Goal: Transaction & Acquisition: Download file/media

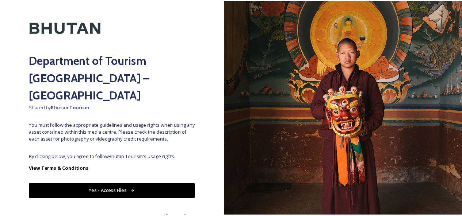
scroll to position [23, 0]
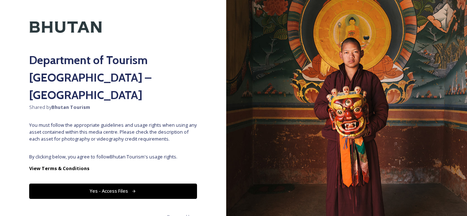
click at [123, 184] on button "Yes - Access Files" at bounding box center [113, 191] width 168 height 15
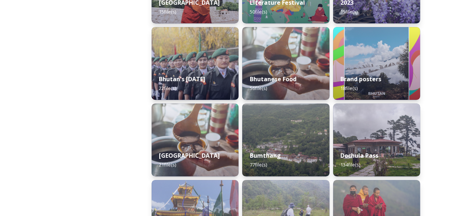
scroll to position [0, 0]
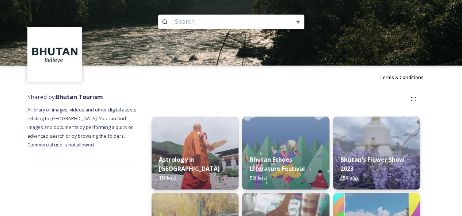
click at [181, 23] on input at bounding box center [221, 22] width 100 height 16
paste input "[GEOGRAPHIC_DATA]"
type input "[GEOGRAPHIC_DATA]"
click at [299, 22] on icon at bounding box center [297, 22] width 4 height 4
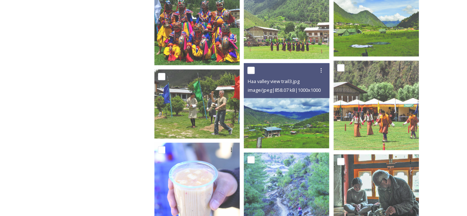
scroll to position [548, 0]
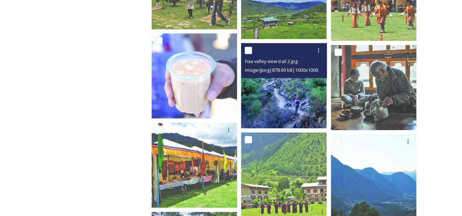
click at [302, 94] on img at bounding box center [283, 85] width 85 height 85
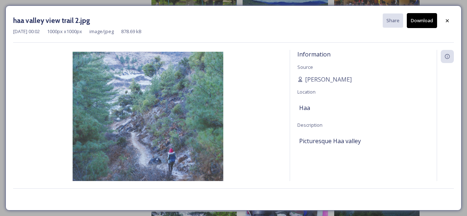
click at [173, 87] on img at bounding box center [147, 127] width 269 height 151
click at [192, 139] on img at bounding box center [147, 127] width 269 height 151
click at [414, 20] on button "Download" at bounding box center [422, 20] width 30 height 15
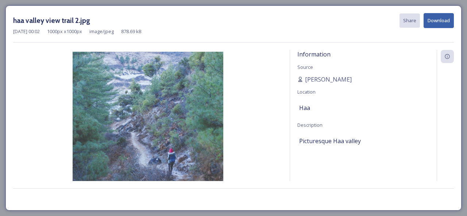
click at [466, 144] on div "haa valley view trail 2.jpg Share Download [DATE] 00:02 1000 px x 1000 px image…" at bounding box center [233, 108] width 467 height 216
click at [42, 2] on div "haa valley view trail 2.jpg Share Download [DATE] 00:02 1000 px x 1000 px image…" at bounding box center [233, 108] width 467 height 216
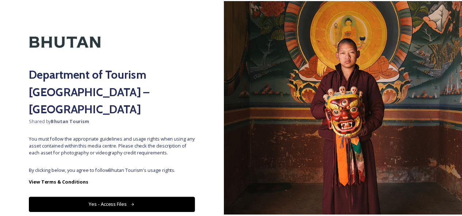
scroll to position [23, 0]
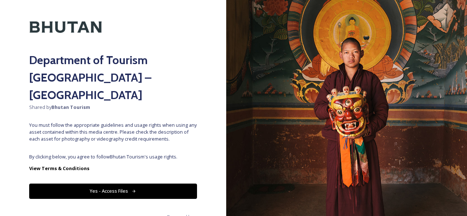
click at [146, 184] on button "Yes - Access Files" at bounding box center [113, 191] width 168 height 15
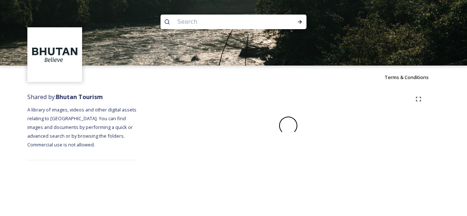
click at [193, 22] on input at bounding box center [224, 22] width 100 height 16
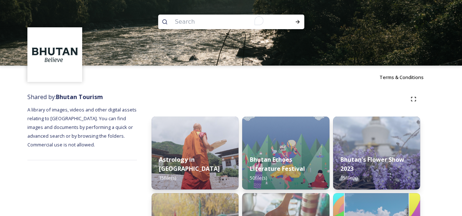
paste input "[GEOGRAPHIC_DATA]"
drag, startPoint x: 188, startPoint y: 22, endPoint x: 227, endPoint y: 24, distance: 39.1
click at [227, 24] on input "[GEOGRAPHIC_DATA]" at bounding box center [221, 22] width 100 height 16
type input "Haa"
